Goal: Find specific page/section: Find specific page/section

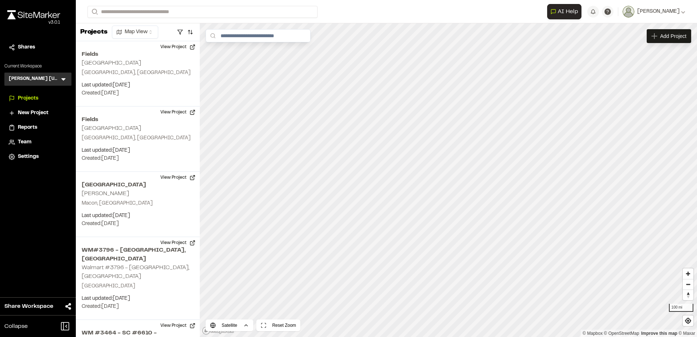
click at [55, 79] on div "Kimley Horn Texas KH Menu" at bounding box center [37, 79] width 67 height 13
click at [58, 80] on div "Kimley Horn Texas KH Menu" at bounding box center [37, 79] width 67 height 13
click at [63, 79] on icon at bounding box center [63, 79] width 4 height 3
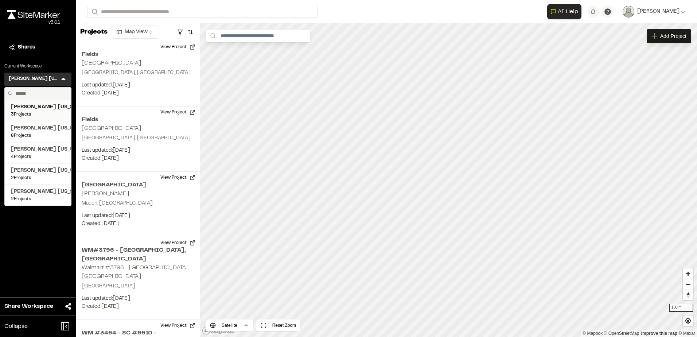
click at [42, 113] on span "3 Projects" at bounding box center [38, 114] width 54 height 7
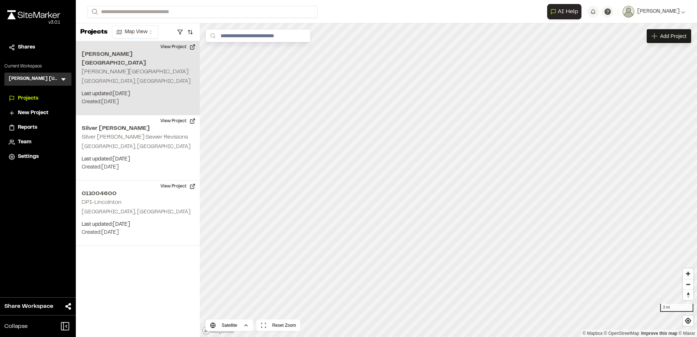
click at [135, 90] on p "Last updated: Sep 16, 2025" at bounding box center [138, 94] width 112 height 8
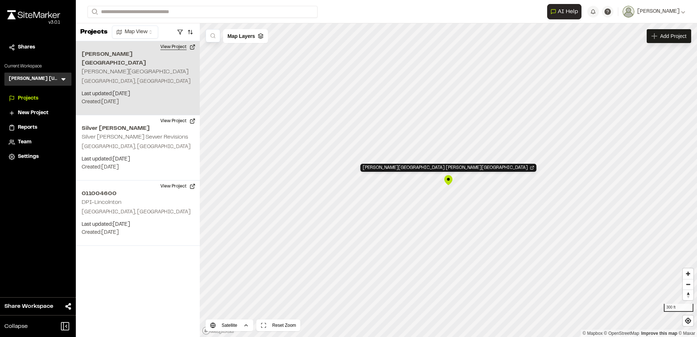
click at [191, 46] on button "View Project" at bounding box center [178, 47] width 44 height 12
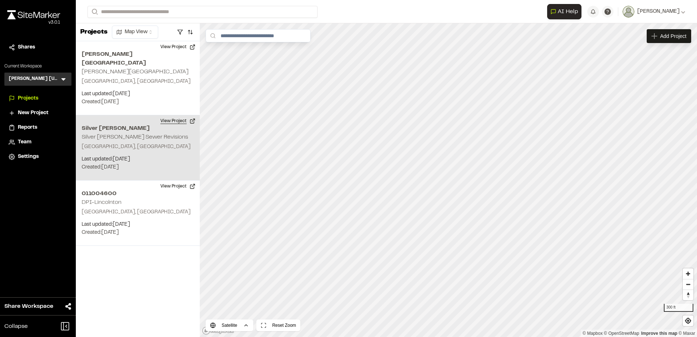
click at [194, 116] on button "View Project" at bounding box center [178, 121] width 44 height 12
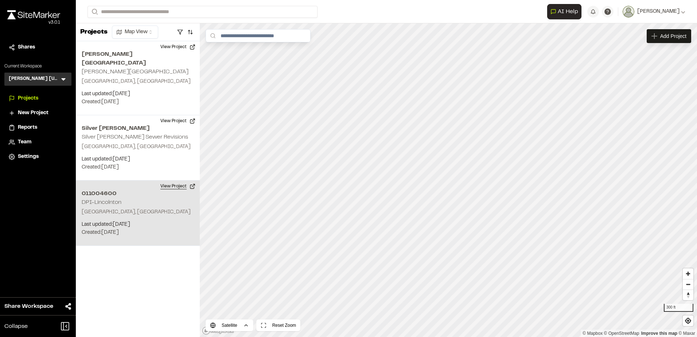
click at [185, 181] on button "View Project" at bounding box center [178, 187] width 44 height 12
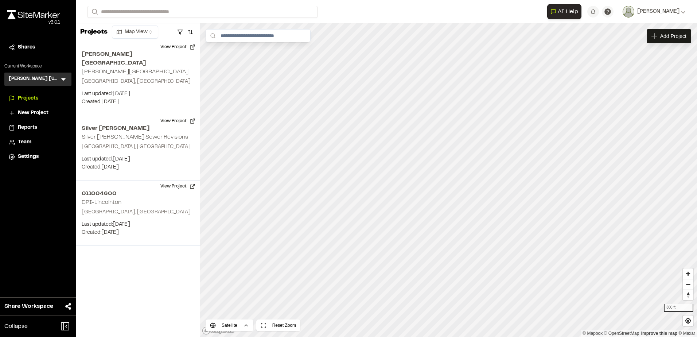
click at [49, 78] on h3 "Kimley Horn North Carolina" at bounding box center [34, 78] width 51 height 7
click at [62, 79] on icon at bounding box center [63, 79] width 4 height 3
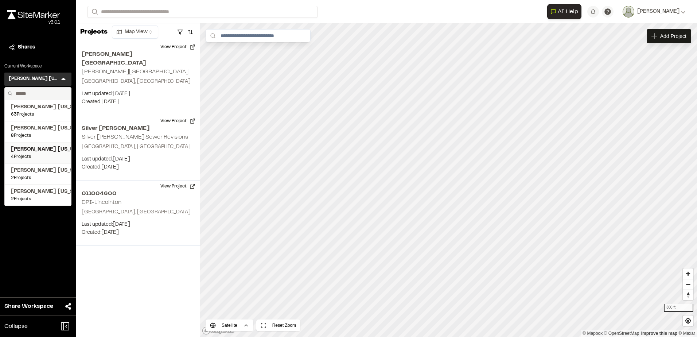
click at [44, 147] on span "Kimley Horn Pennsylvania" at bounding box center [38, 150] width 54 height 8
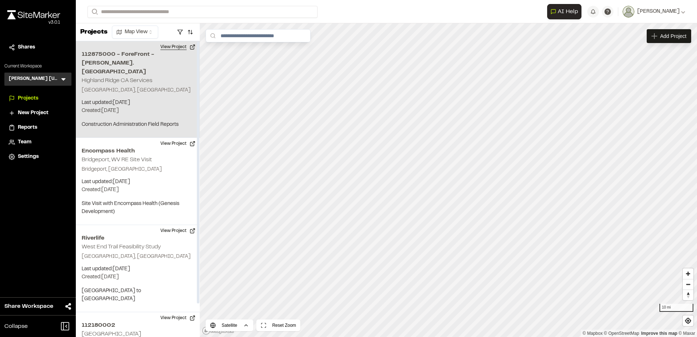
click at [189, 49] on button "View Project" at bounding box center [178, 47] width 44 height 12
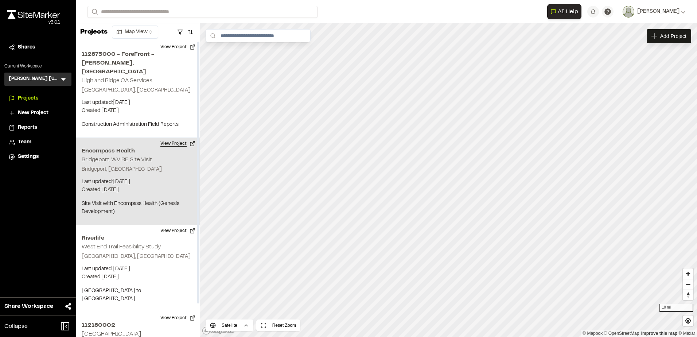
click at [192, 138] on button "View Project" at bounding box center [178, 144] width 44 height 12
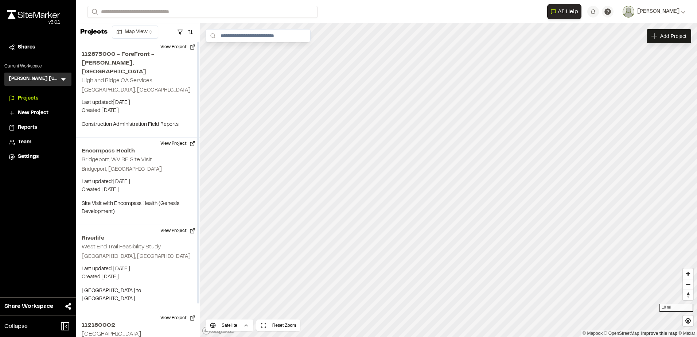
click at [55, 78] on h3 "Kimley Horn Pennsylvania" at bounding box center [34, 78] width 51 height 7
click at [63, 77] on icon at bounding box center [63, 78] width 7 height 7
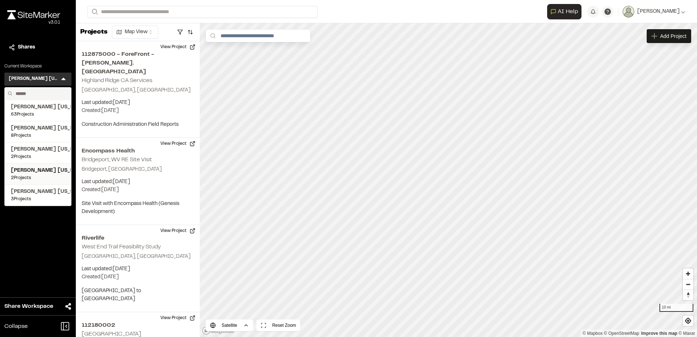
click at [53, 175] on span "2 Projects" at bounding box center [38, 178] width 54 height 7
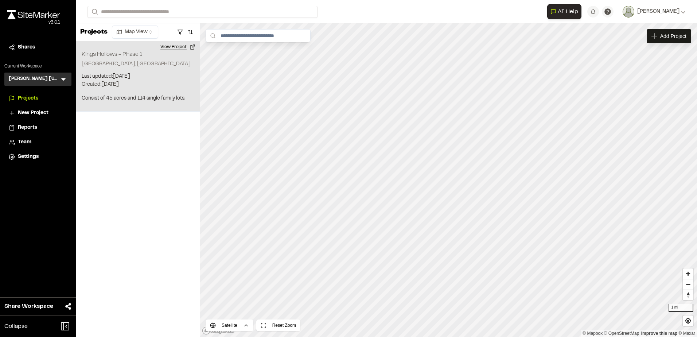
click at [194, 48] on button "View Project" at bounding box center [178, 47] width 44 height 12
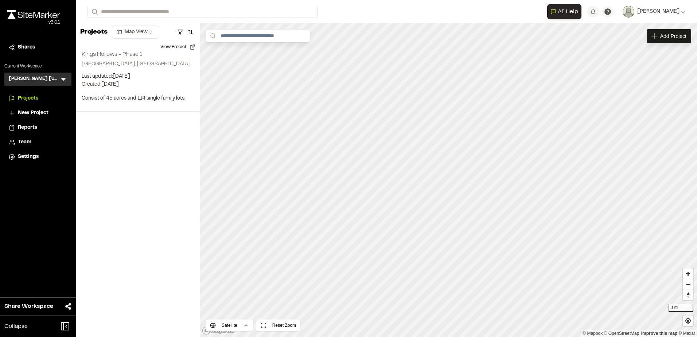
click at [58, 74] on div "Kimley Horn Georgia KH Menu" at bounding box center [37, 79] width 67 height 13
click at [60, 80] on icon at bounding box center [63, 78] width 7 height 7
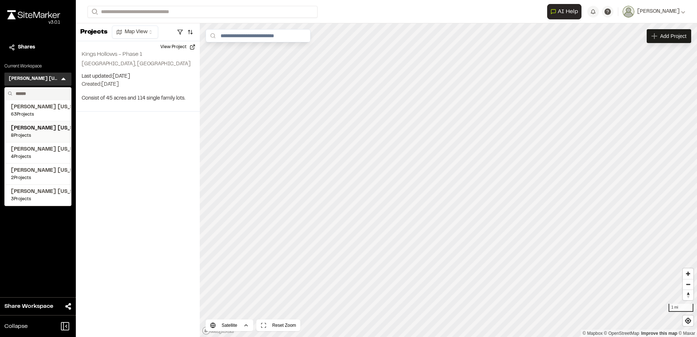
click at [44, 134] on span "8 Projects" at bounding box center [38, 135] width 54 height 7
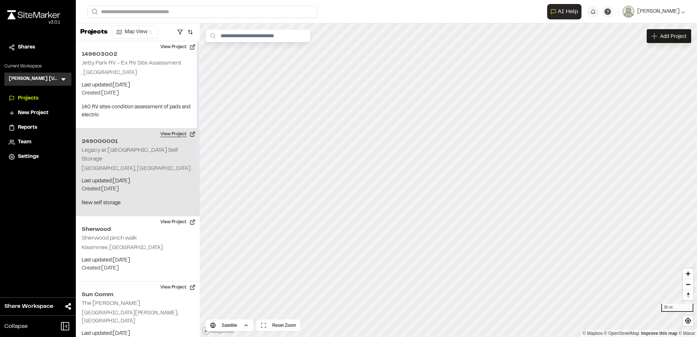
click at [191, 134] on button "View Project" at bounding box center [178, 134] width 44 height 12
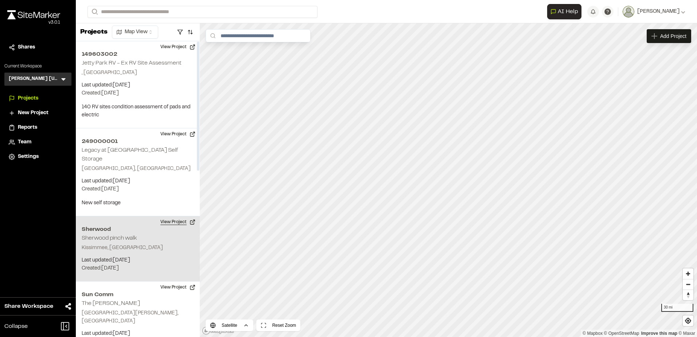
click at [185, 216] on button "View Project" at bounding box center [178, 222] width 44 height 12
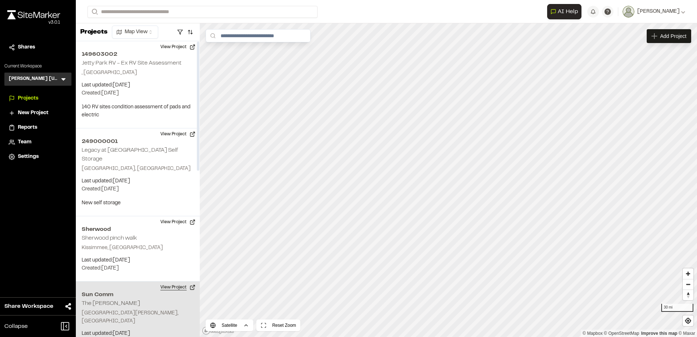
click at [191, 282] on button "View Project" at bounding box center [178, 288] width 44 height 12
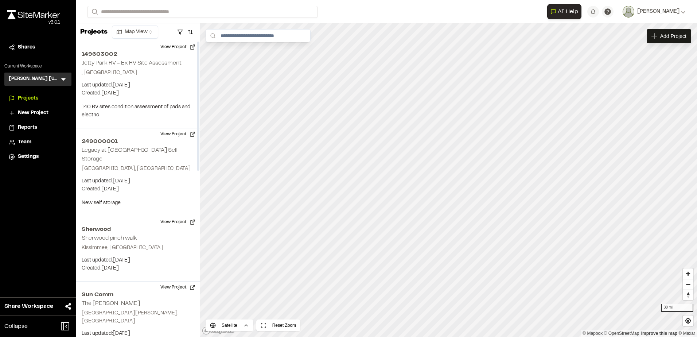
click at [64, 79] on icon at bounding box center [63, 79] width 4 height 3
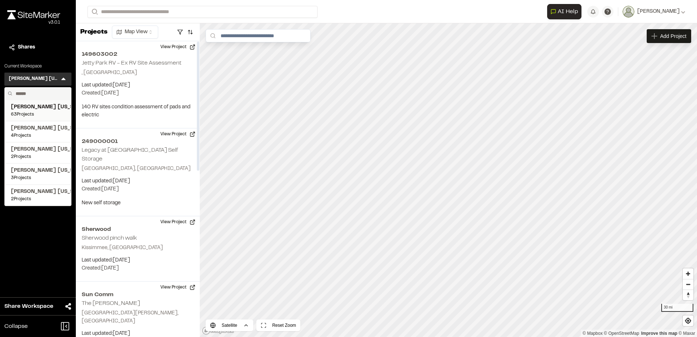
drag, startPoint x: 68, startPoint y: 107, endPoint x: 62, endPoint y: 107, distance: 5.8
click at [68, 107] on li "Kimley Horn Texas 63 Projects" at bounding box center [38, 110] width 66 height 21
click at [53, 107] on span "[PERSON_NAME] [US_STATE]" at bounding box center [38, 107] width 54 height 8
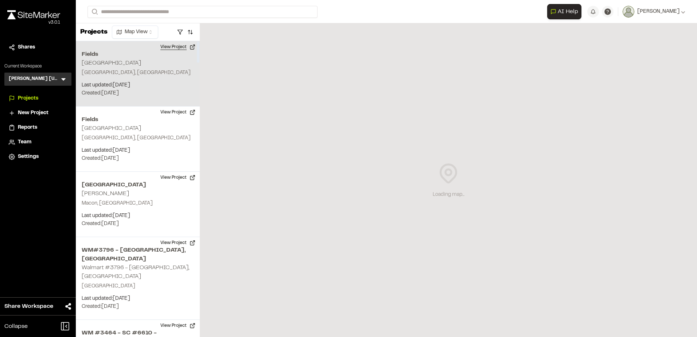
click at [190, 50] on button "View Project" at bounding box center [178, 47] width 44 height 12
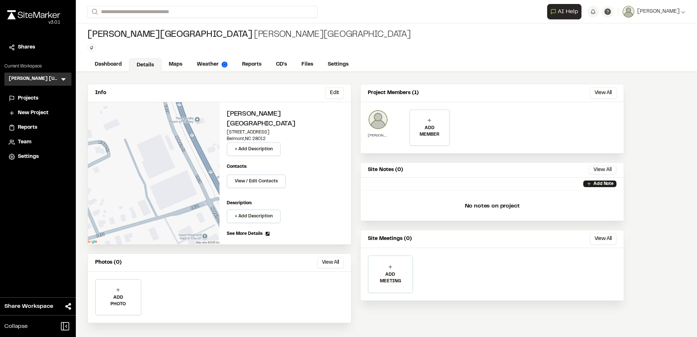
click at [374, 136] on p "Andrew Loftin" at bounding box center [378, 135] width 20 height 5
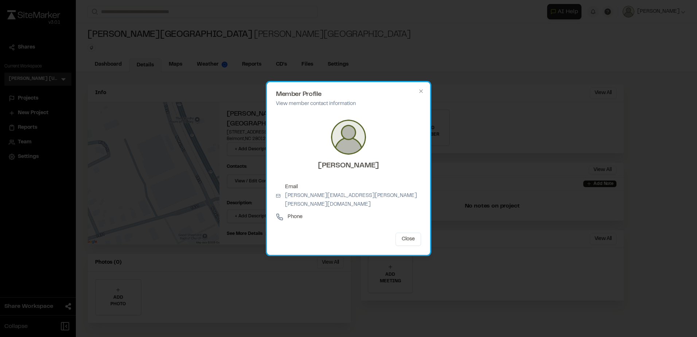
click at [418, 98] on h2 "Member Profile" at bounding box center [348, 94] width 145 height 7
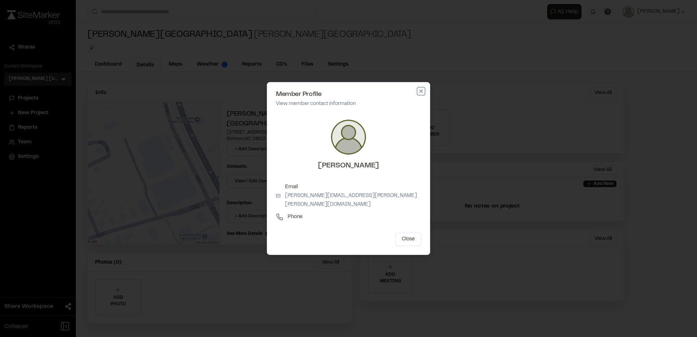
click at [420, 93] on icon "button" at bounding box center [421, 91] width 6 height 6
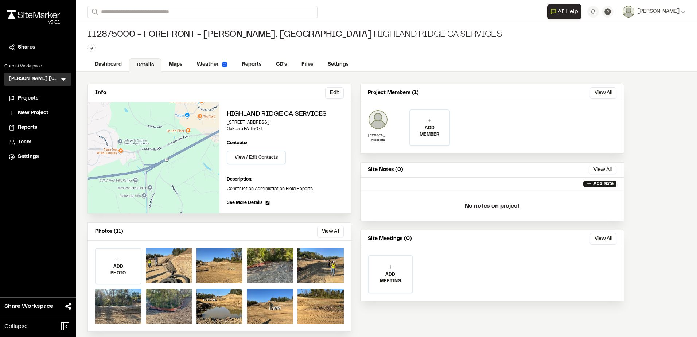
click at [377, 135] on p "Bill Moldovan" at bounding box center [378, 135] width 20 height 5
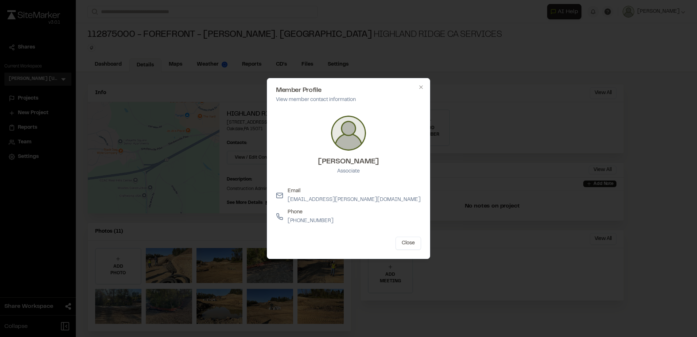
click at [389, 49] on div at bounding box center [348, 168] width 697 height 337
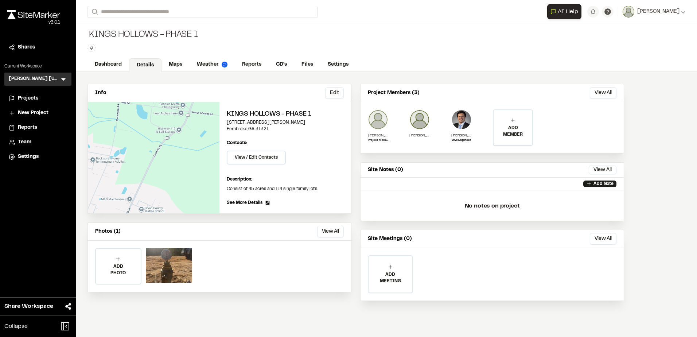
click at [374, 129] on img at bounding box center [378, 119] width 20 height 20
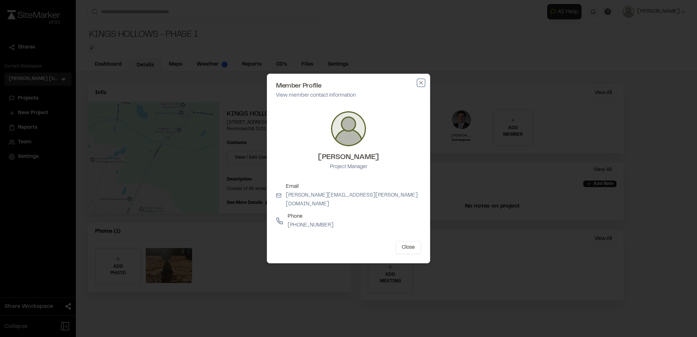
click at [422, 86] on icon "button" at bounding box center [421, 83] width 6 height 6
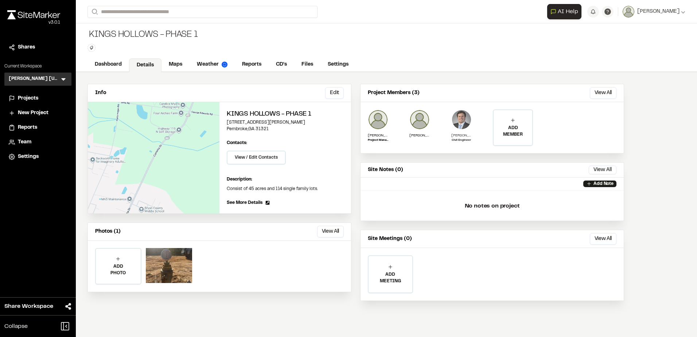
click at [464, 123] on img at bounding box center [462, 119] width 20 height 20
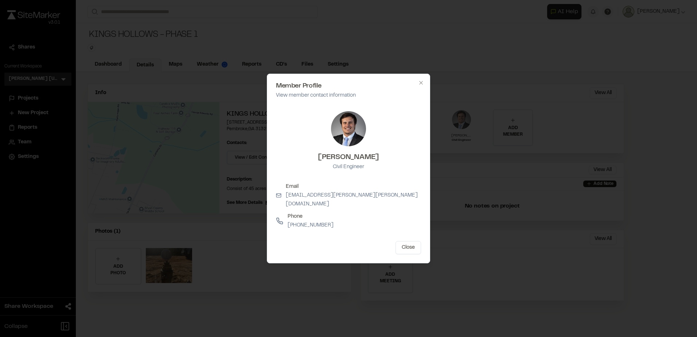
click at [464, 123] on div at bounding box center [348, 168] width 697 height 337
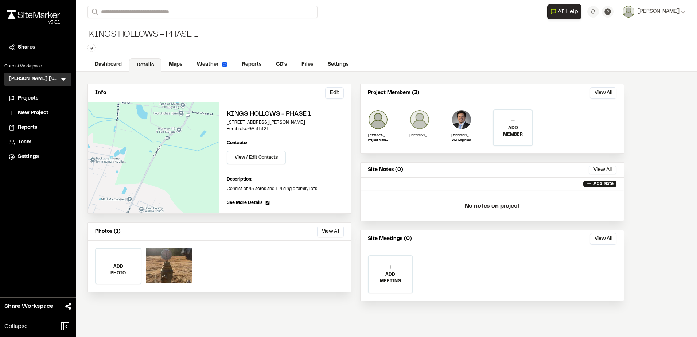
click at [427, 130] on div "Tyler Palehonki" at bounding box center [420, 127] width 20 height 36
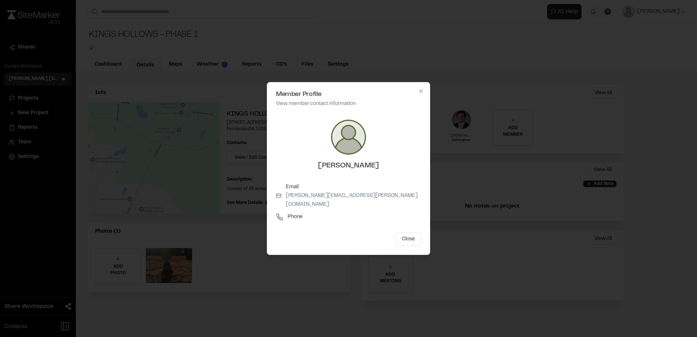
click at [477, 92] on div at bounding box center [348, 168] width 697 height 337
